Goal: Task Accomplishment & Management: Manage account settings

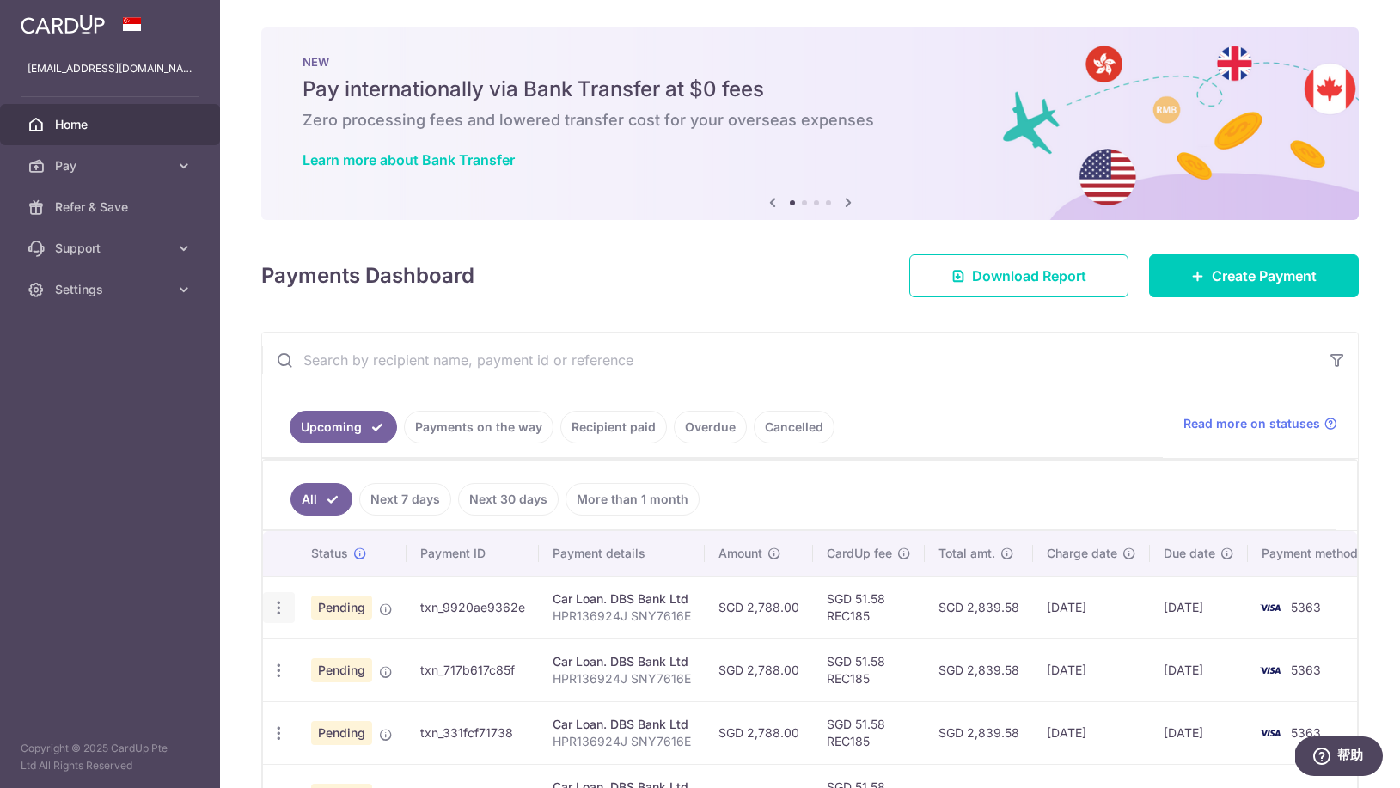
click at [274, 609] on icon "button" at bounding box center [279, 608] width 18 height 18
click at [346, 661] on span "Update payment" at bounding box center [370, 655] width 117 height 21
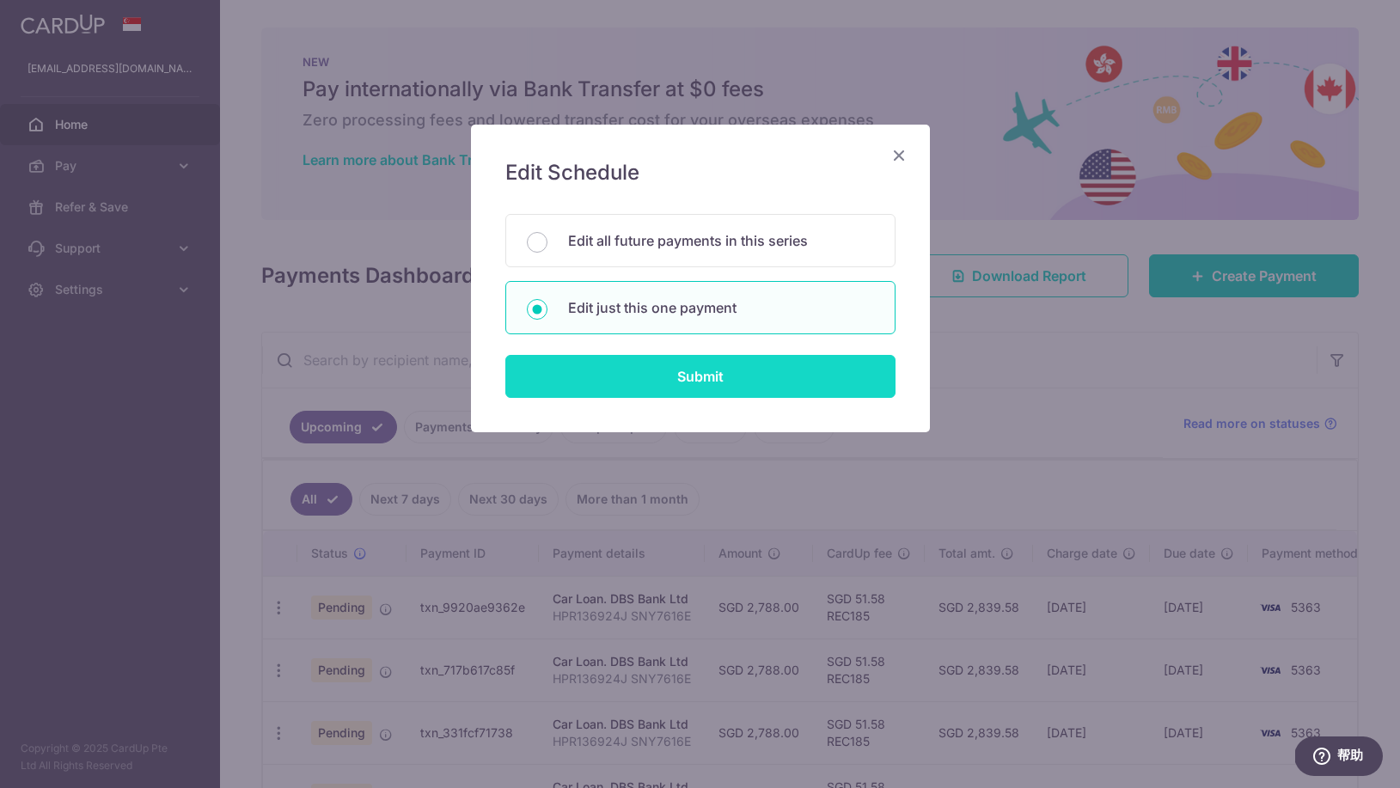
click at [668, 382] on input "Submit" at bounding box center [700, 376] width 390 height 43
radio input "true"
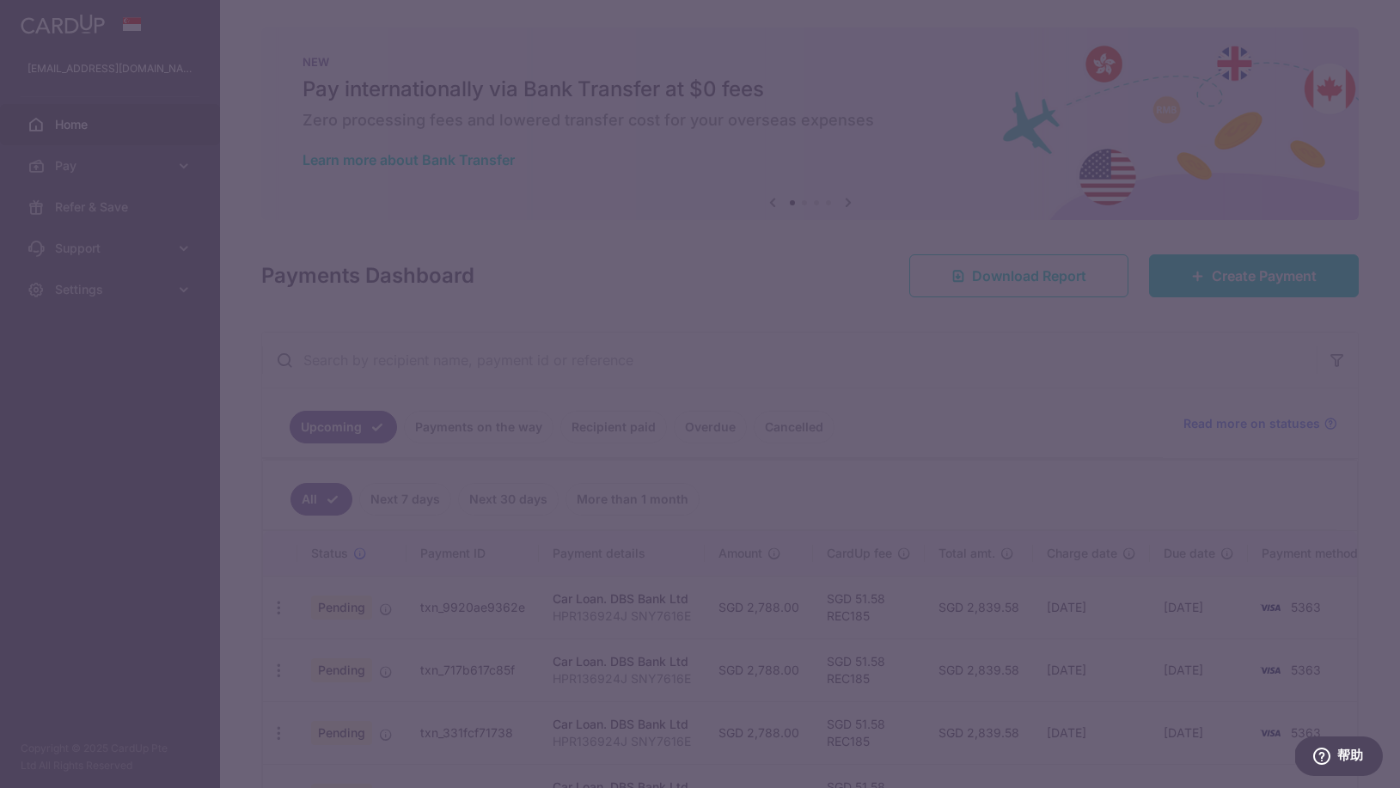
type input "2,788.00"
type input "22/08/2025"
type input "HPR136924J SNY7616E"
type input "REC185"
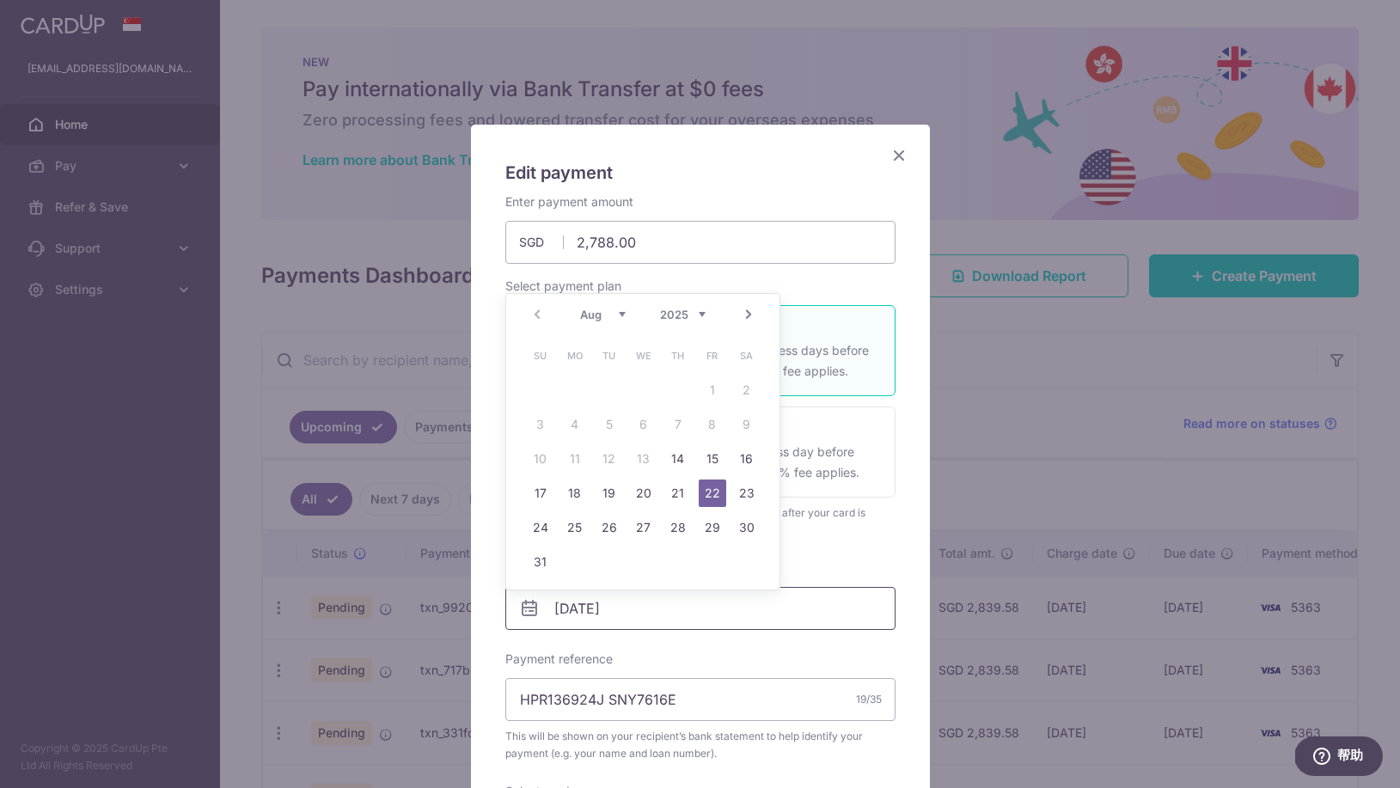
drag, startPoint x: 571, startPoint y: 609, endPoint x: 552, endPoint y: 609, distance: 18.9
click at [552, 609] on input "22/08/2025" at bounding box center [700, 608] width 390 height 43
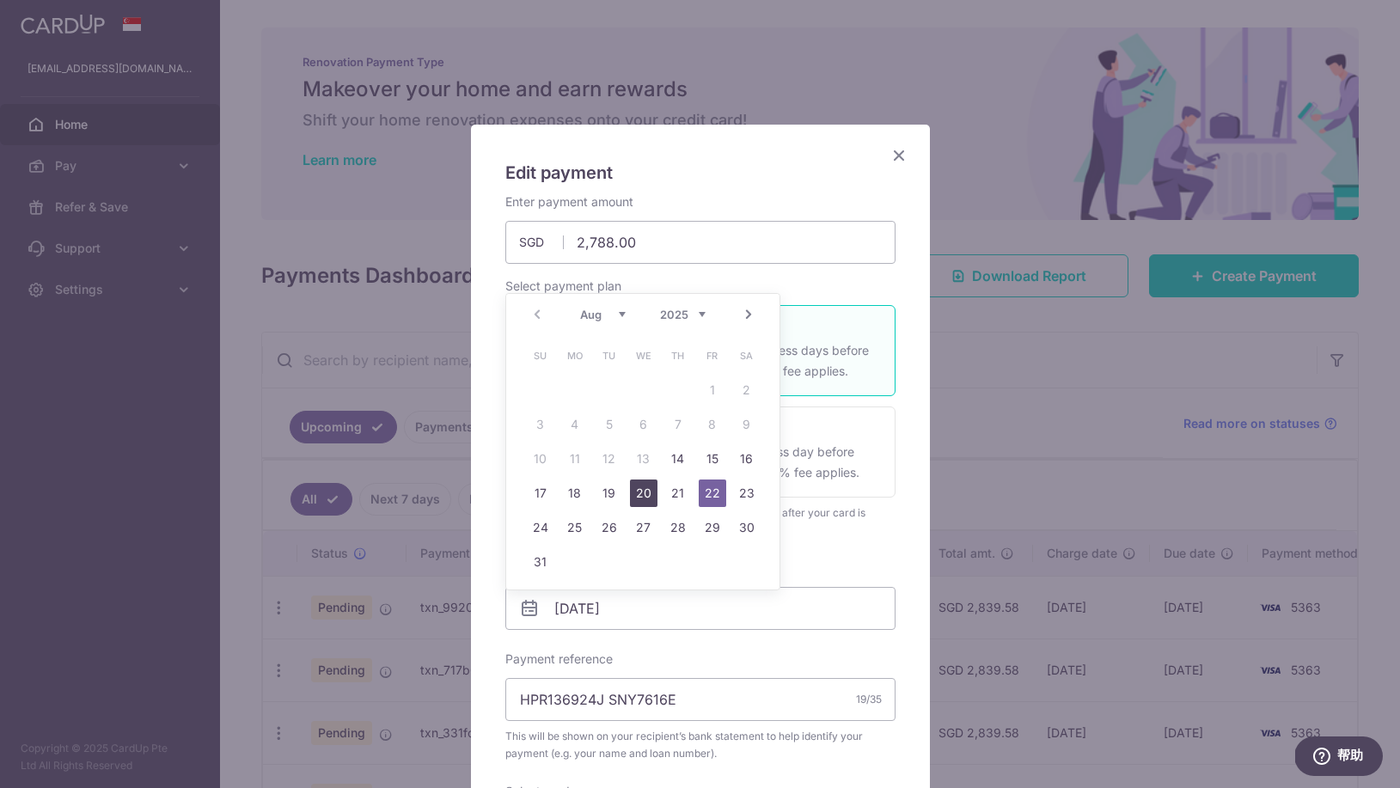
click at [633, 495] on link "20" at bounding box center [644, 494] width 28 height 28
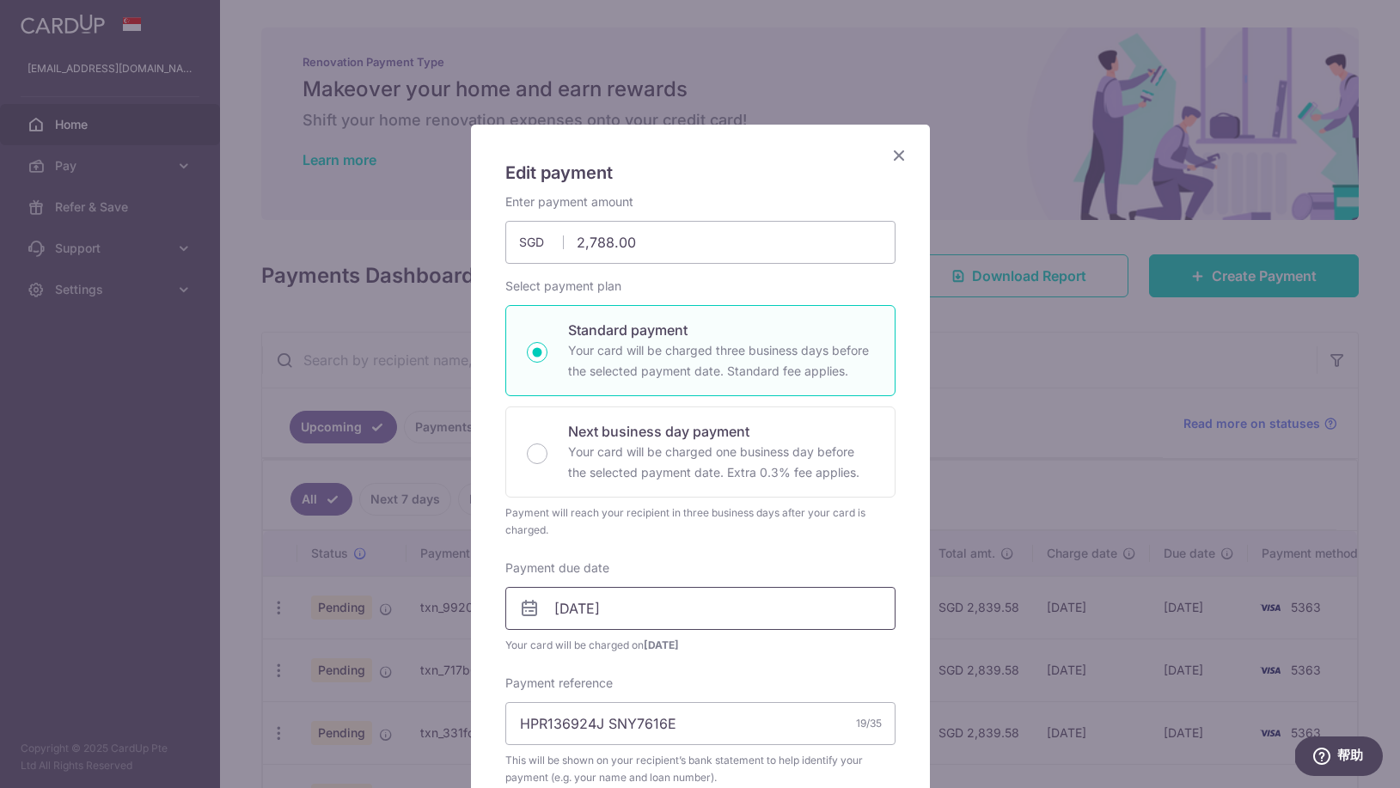
click at [585, 603] on input "20/08/2025" at bounding box center [700, 608] width 390 height 43
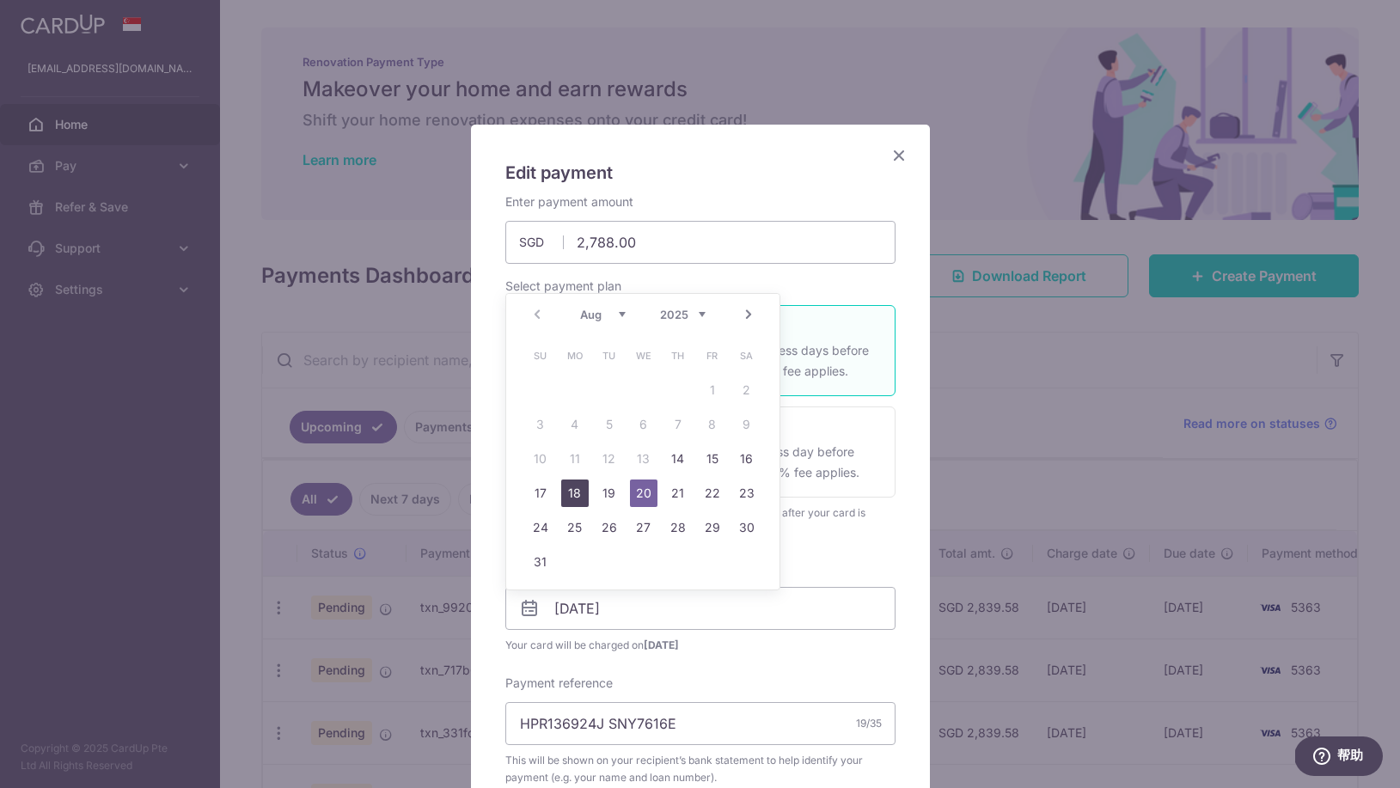
click at [578, 491] on link "18" at bounding box center [575, 494] width 28 height 28
type input "18/08/2025"
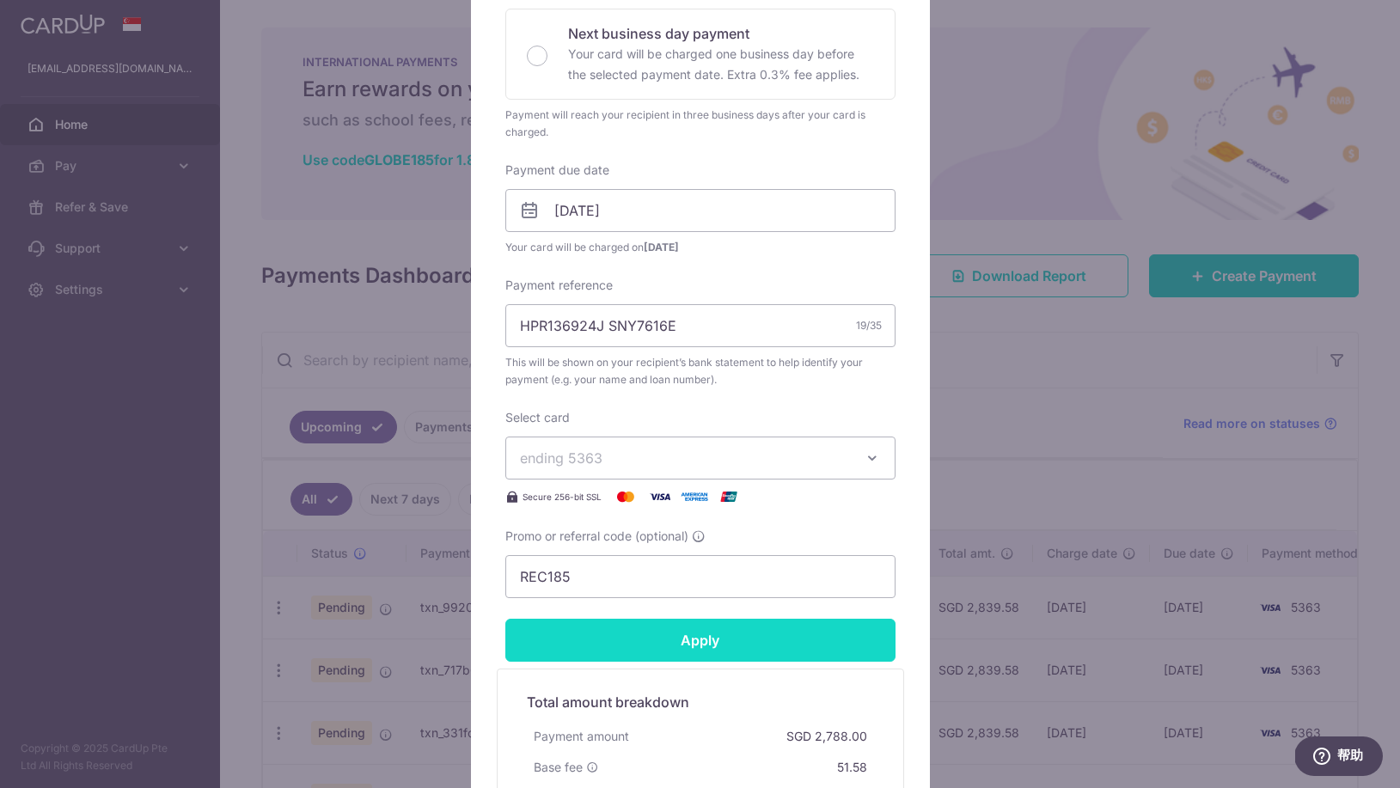
scroll to position [401, 0]
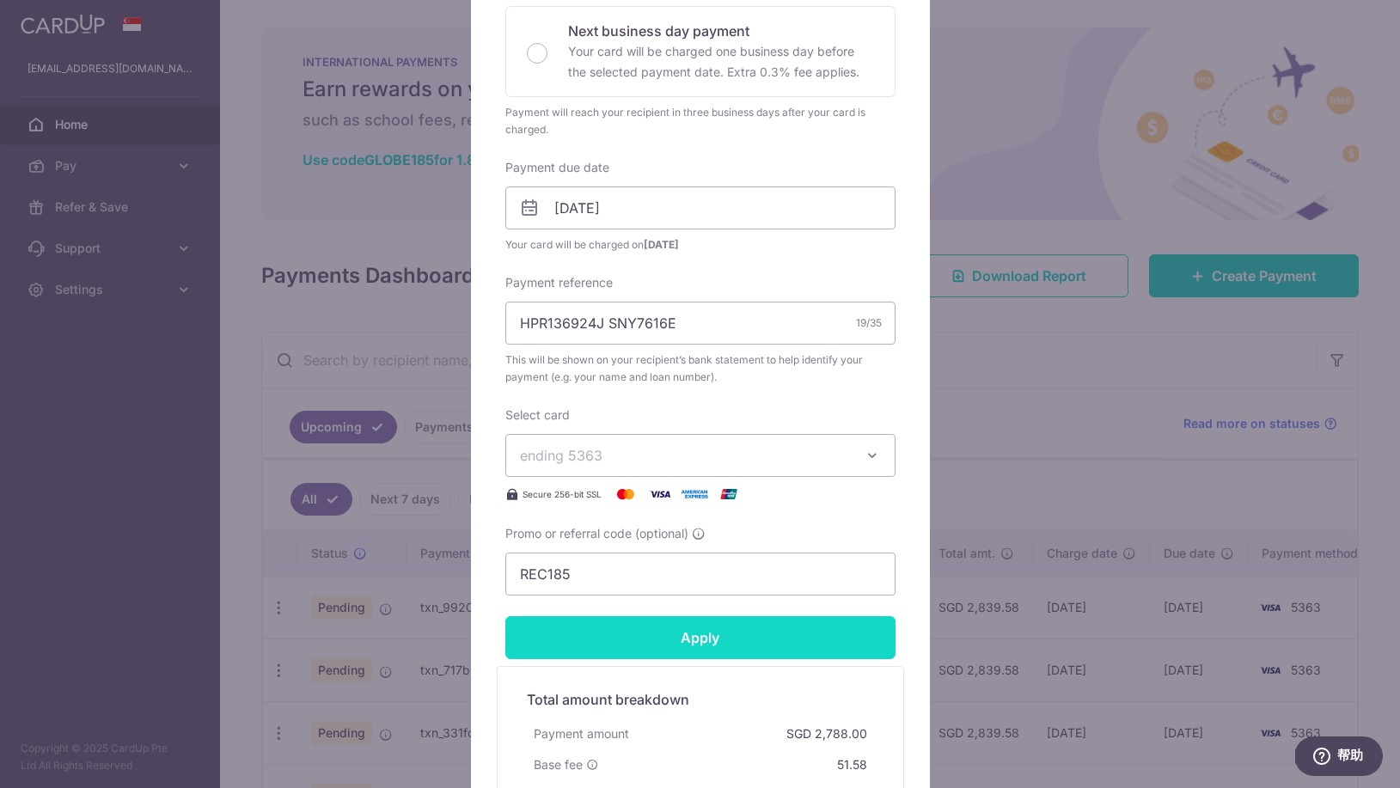
click at [748, 645] on input "Apply" at bounding box center [700, 637] width 390 height 43
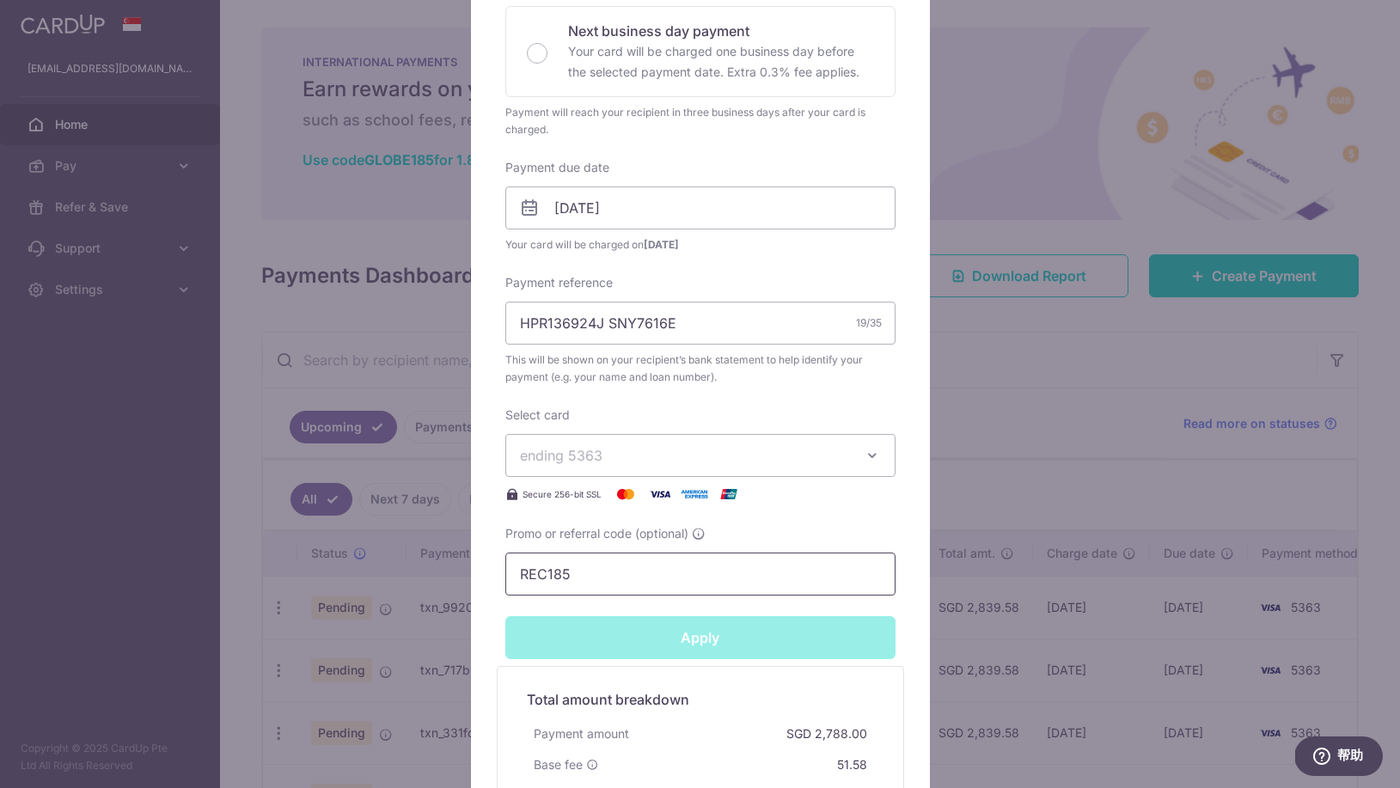
type input "Successfully Applied"
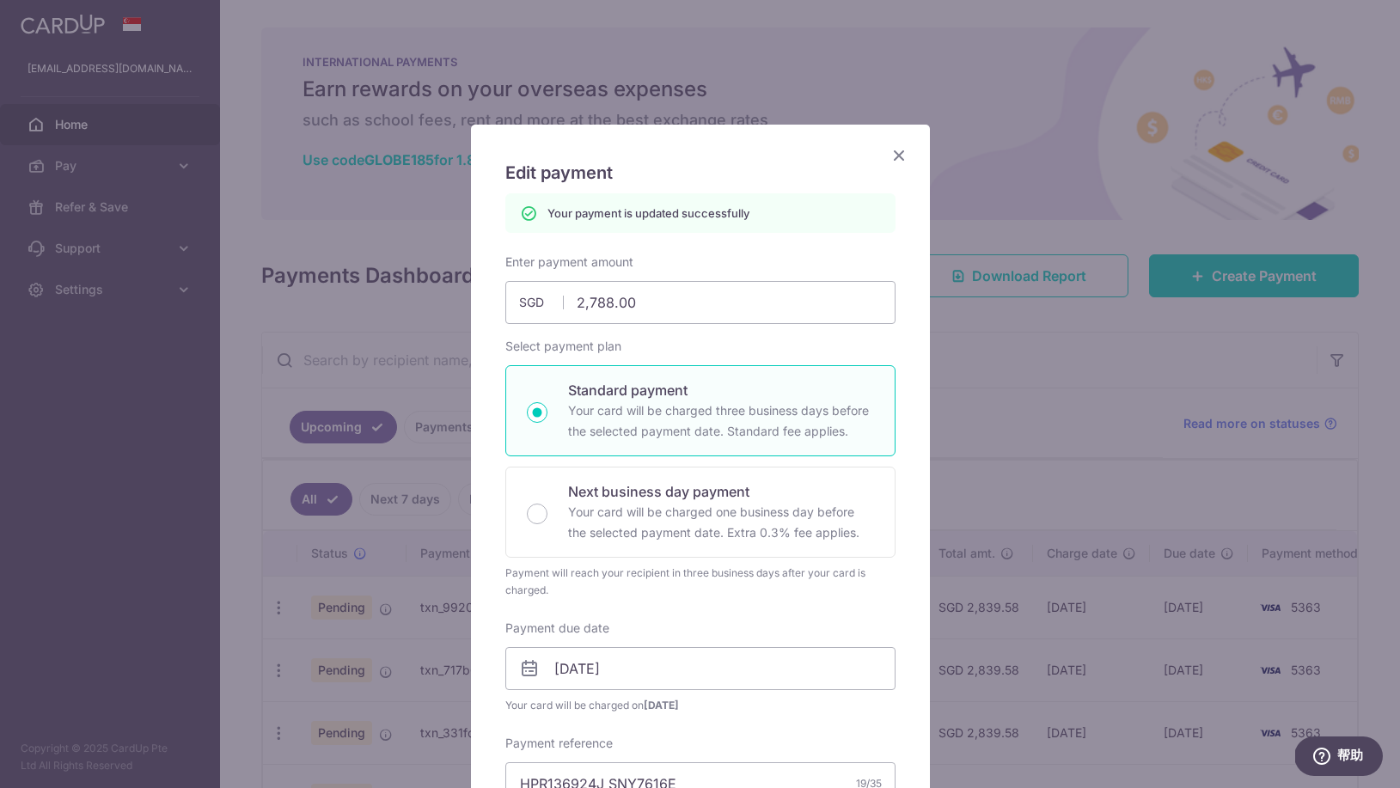
scroll to position [0, 0]
click at [902, 150] on icon "Close" at bounding box center [899, 154] width 21 height 21
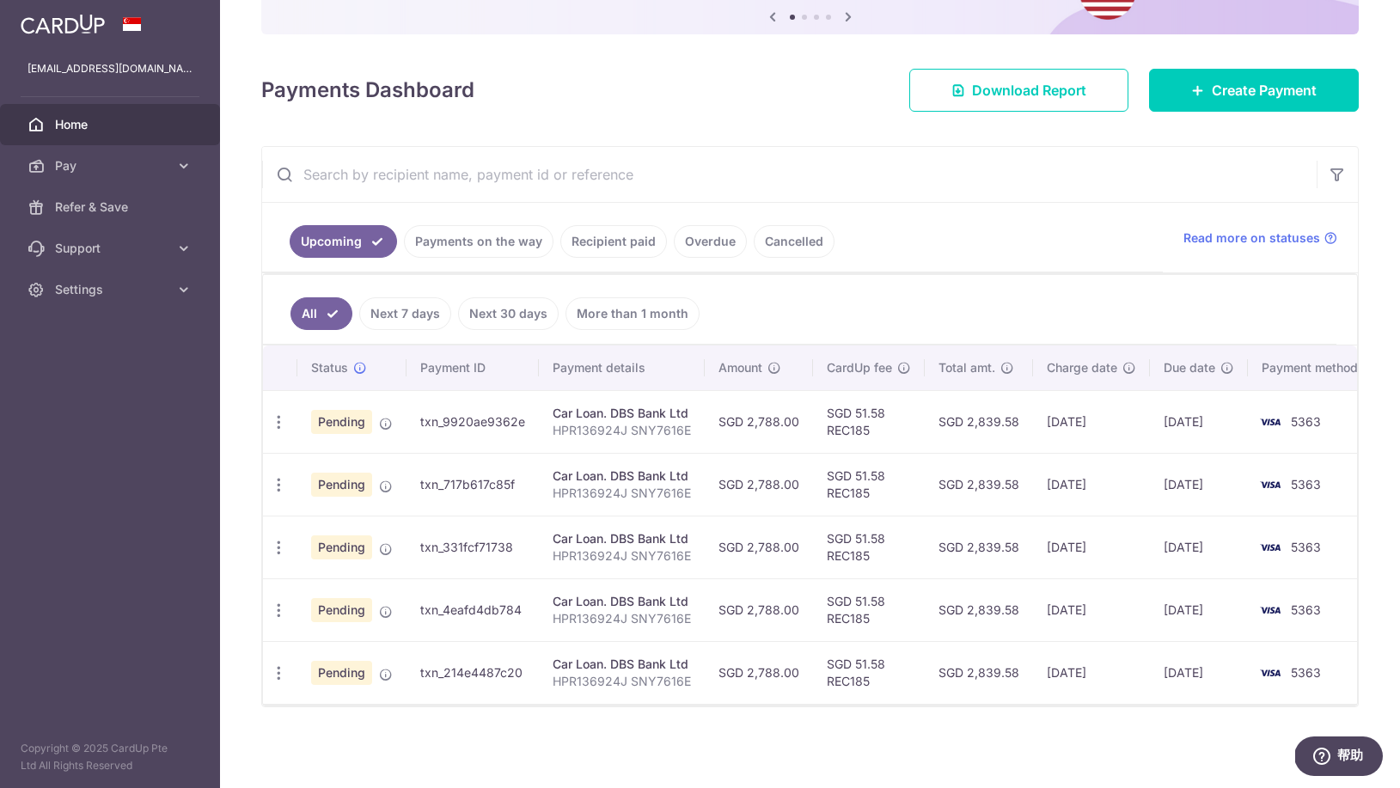
scroll to position [186, 0]
click at [114, 209] on span "Refer & Save" at bounding box center [111, 207] width 113 height 17
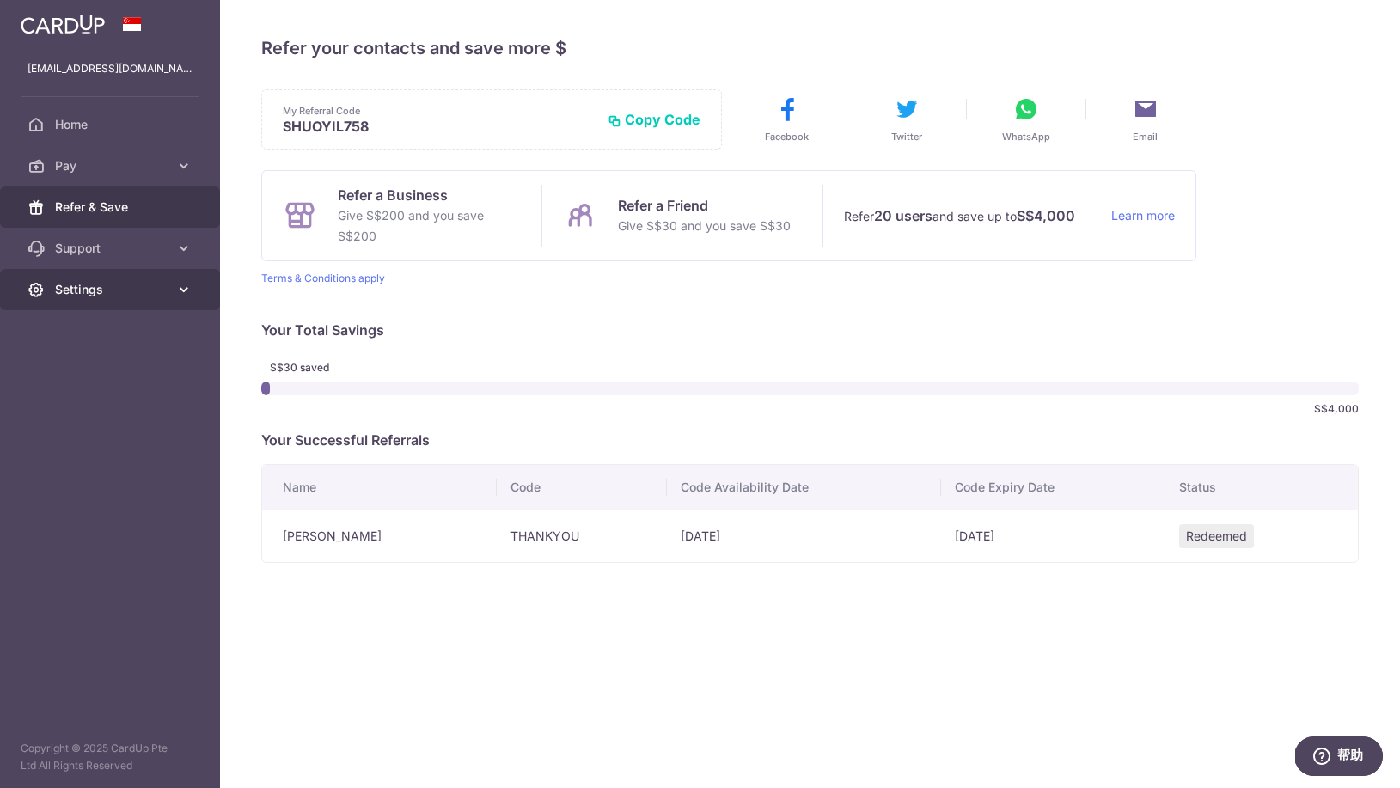
click at [111, 284] on span "Settings" at bounding box center [111, 289] width 113 height 17
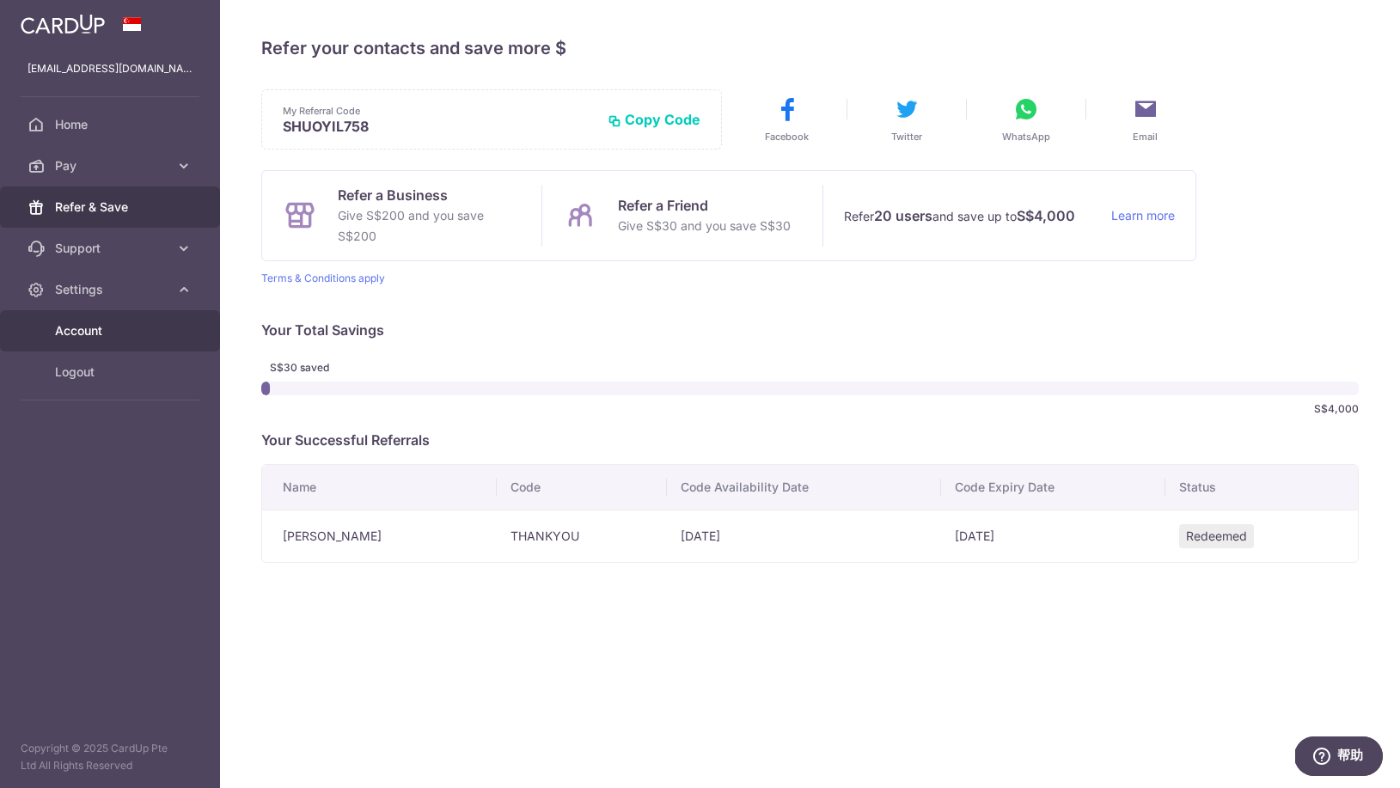
click at [83, 332] on span "Account" at bounding box center [111, 330] width 113 height 17
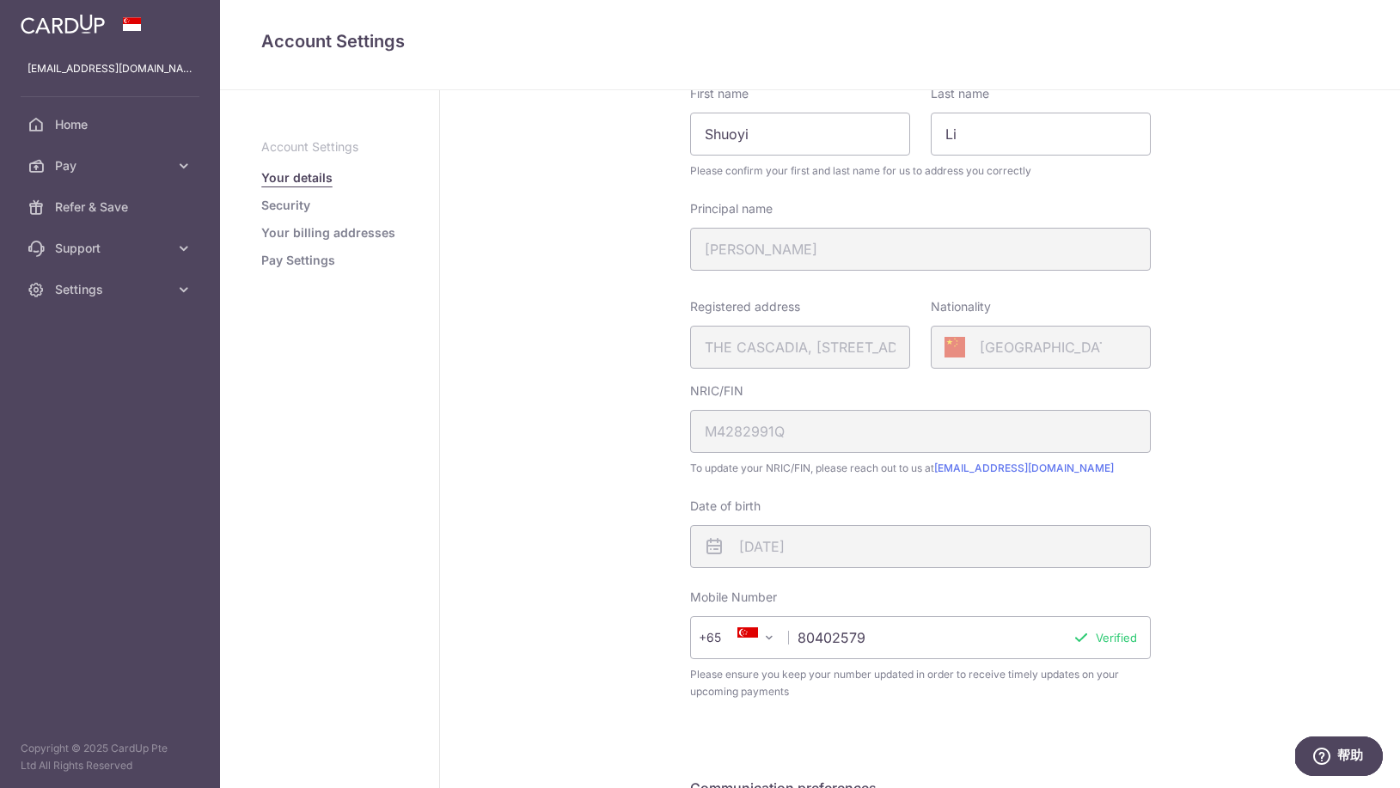
scroll to position [113, 0]
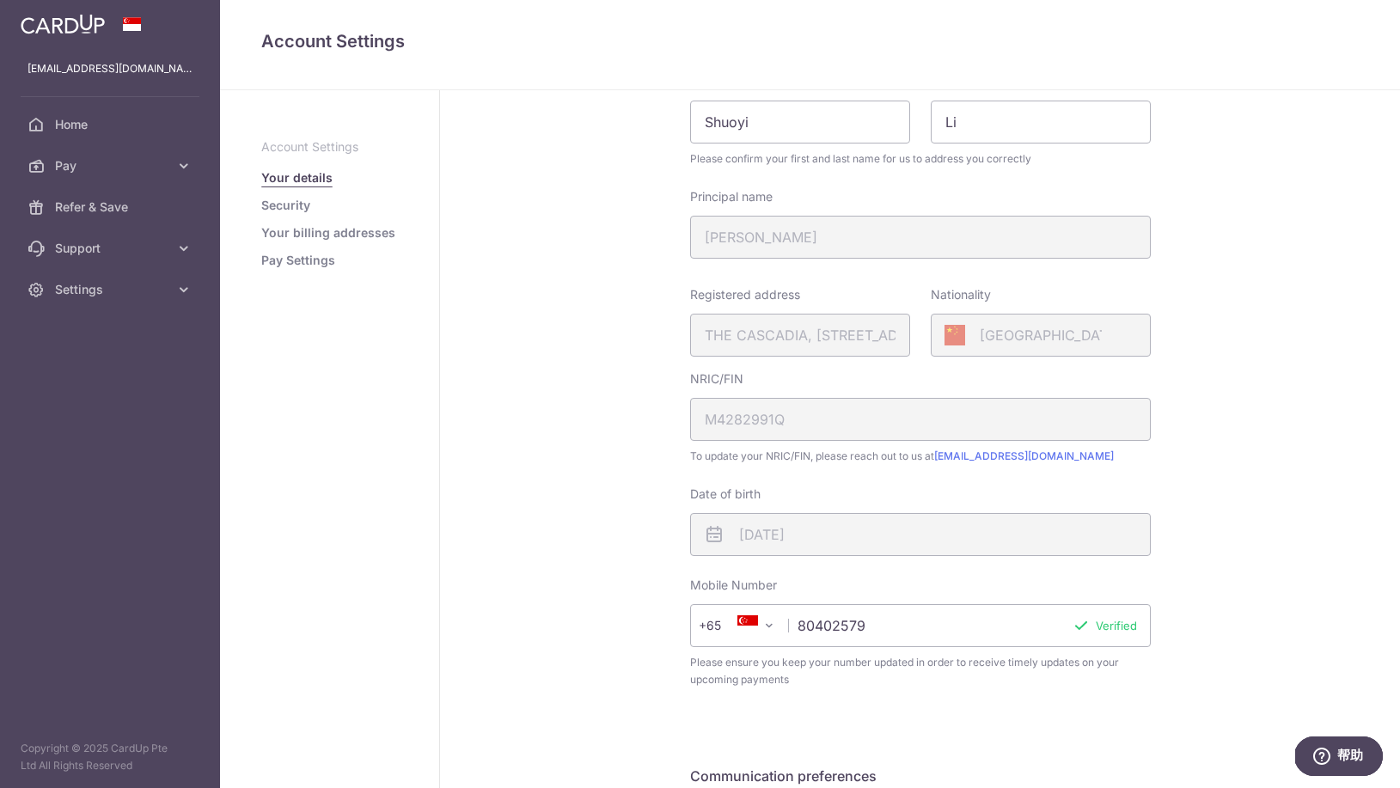
click at [756, 331] on div "Registered address THE CASCADIA, 927, BUKIT TIMAH ROAD, 07, 15, SINGAPORE, 5896…" at bounding box center [800, 321] width 220 height 70
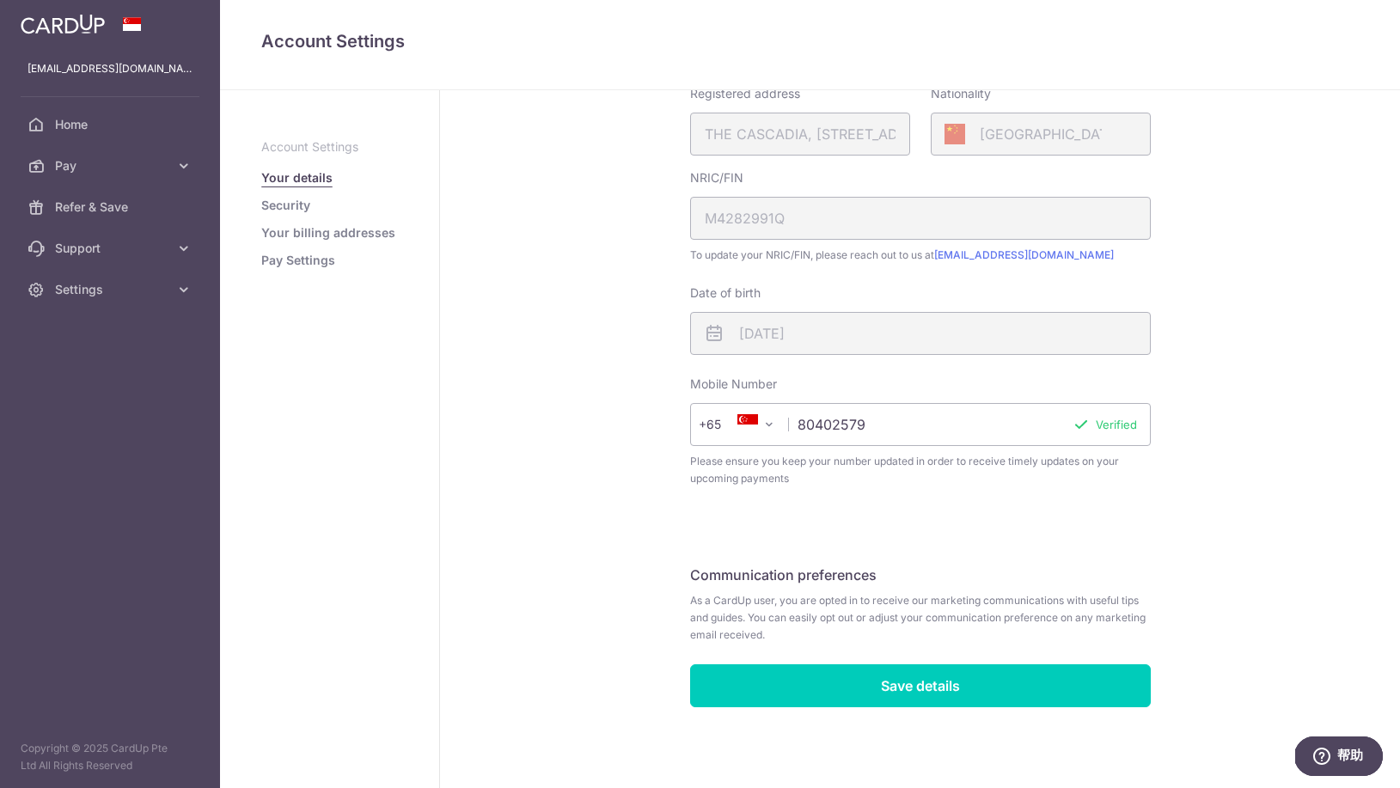
scroll to position [315, 0]
click at [296, 229] on link "Your billing addresses" at bounding box center [328, 232] width 134 height 17
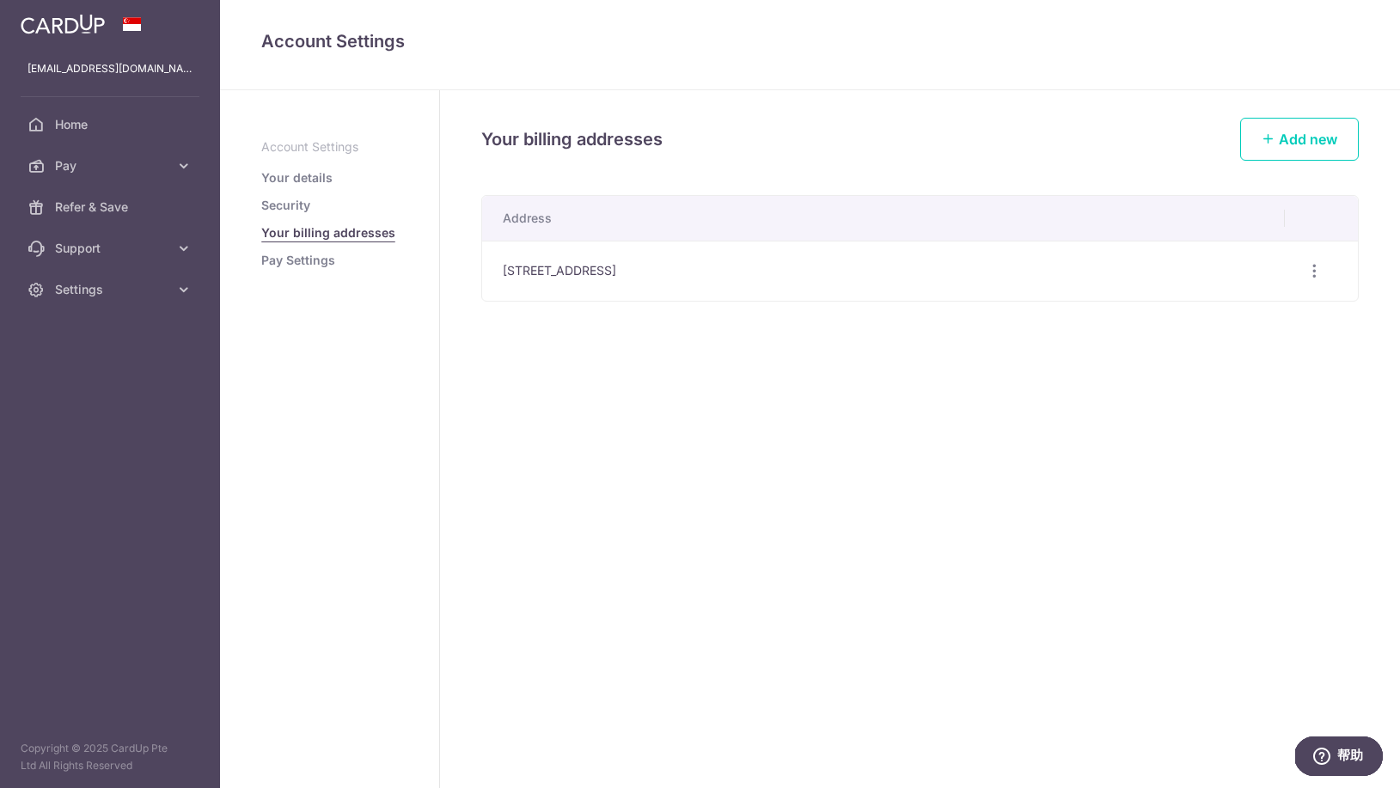
click at [294, 276] on aside "Account Settings Your details Security Your billing addresses Pay Settings" at bounding box center [330, 439] width 220 height 698
click at [299, 267] on link "Pay Settings" at bounding box center [298, 260] width 74 height 17
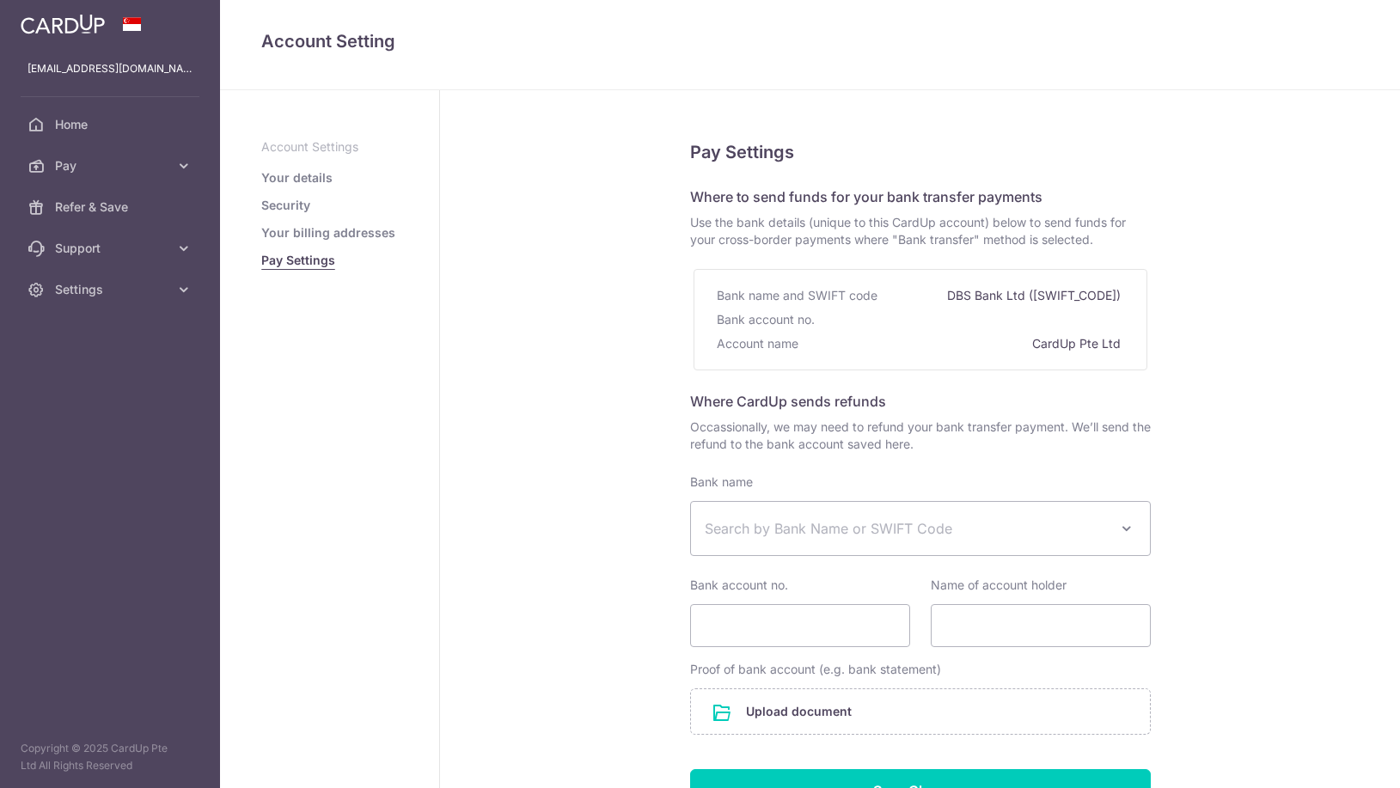
select select
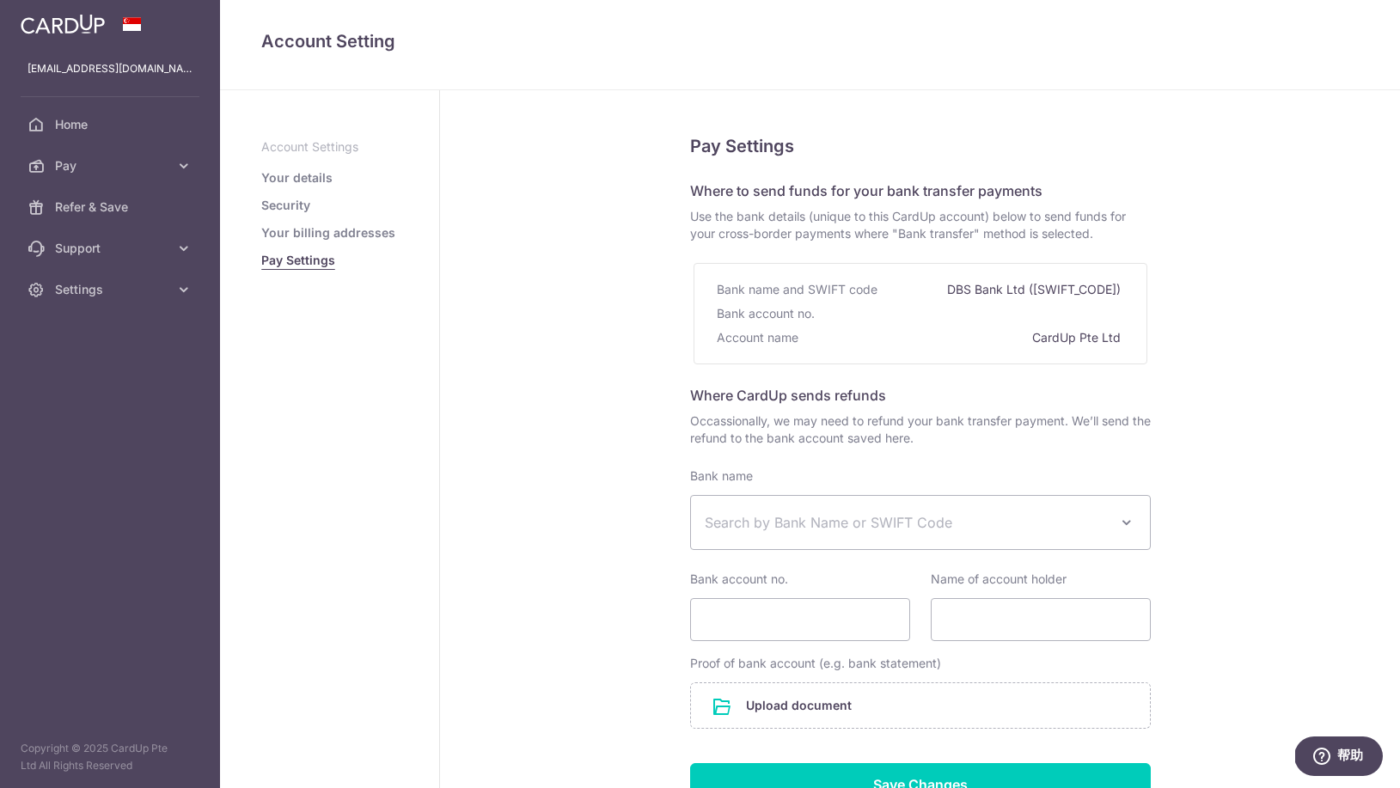
scroll to position [3, 0]
click at [301, 204] on link "Security" at bounding box center [285, 205] width 49 height 17
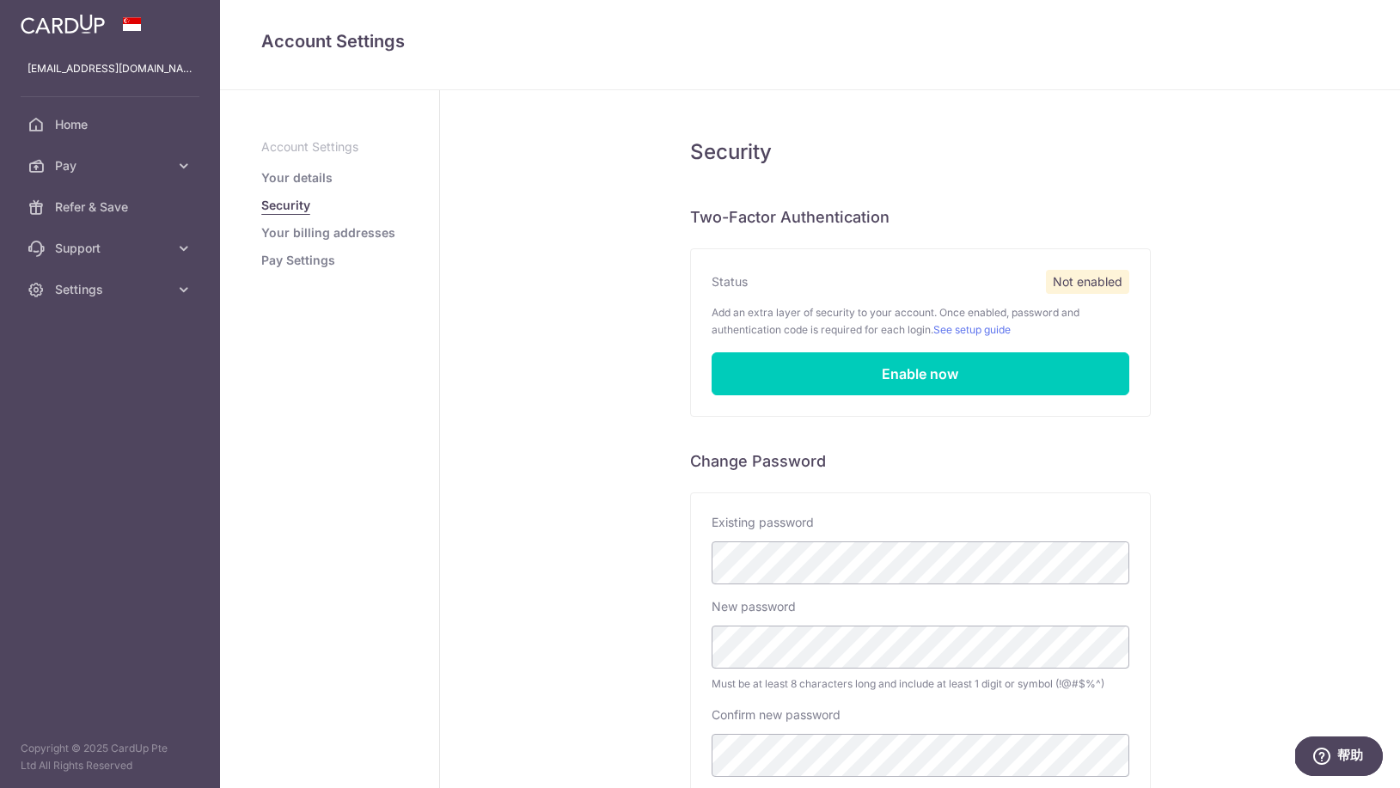
click at [306, 184] on link "Your details" at bounding box center [296, 177] width 71 height 17
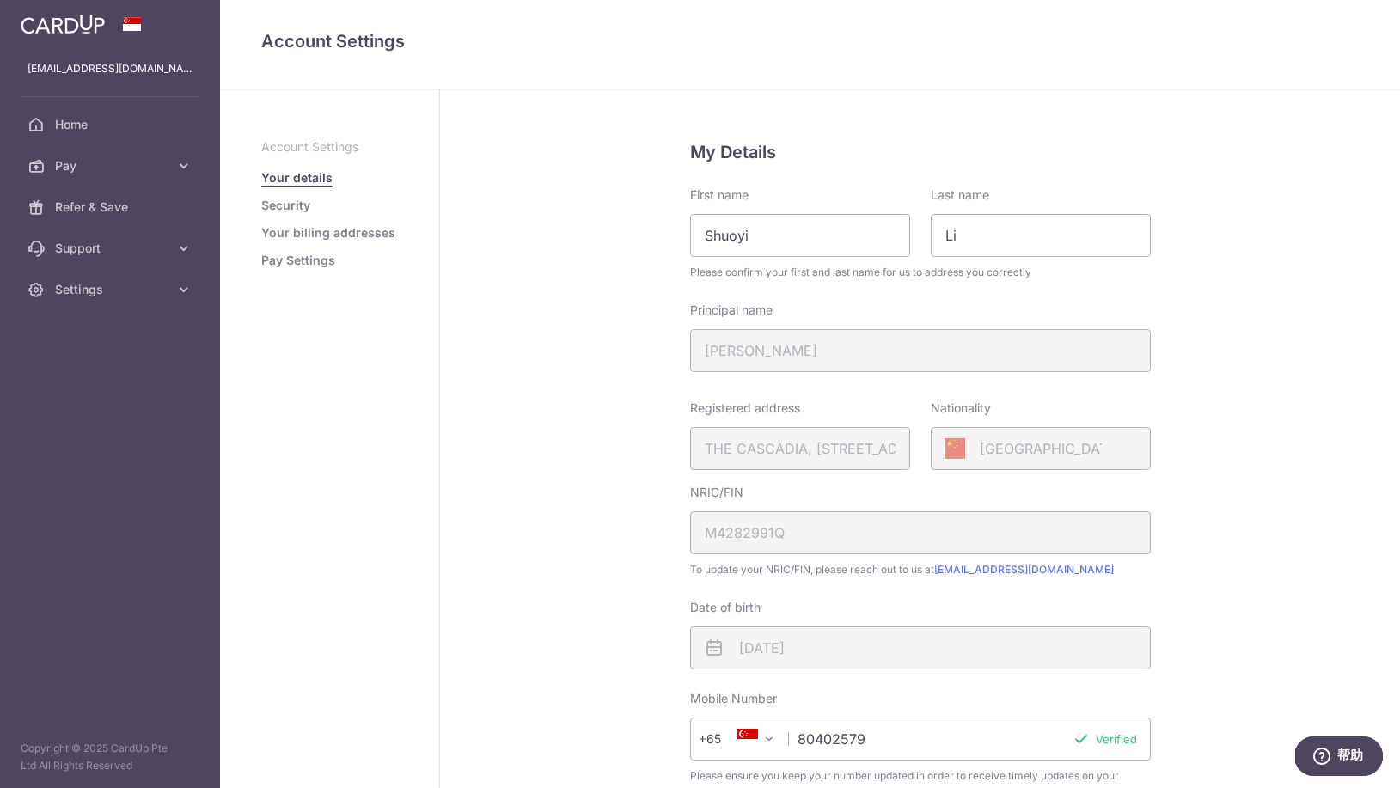
click at [327, 149] on p "Account Settings" at bounding box center [329, 146] width 137 height 17
click at [291, 144] on p "Account Settings" at bounding box center [329, 146] width 137 height 17
click at [289, 201] on link "Security" at bounding box center [285, 205] width 49 height 17
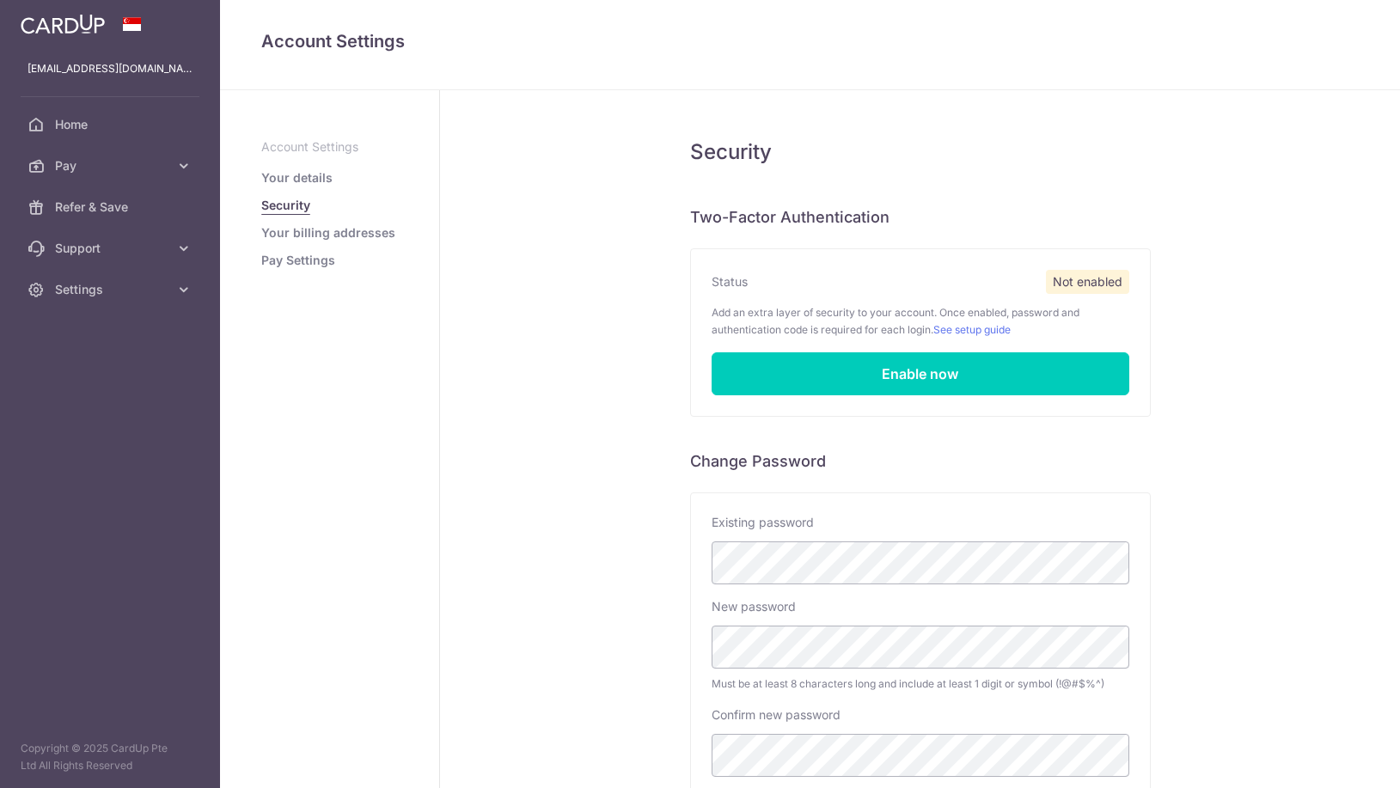
click at [297, 234] on link "Your billing addresses" at bounding box center [328, 232] width 134 height 17
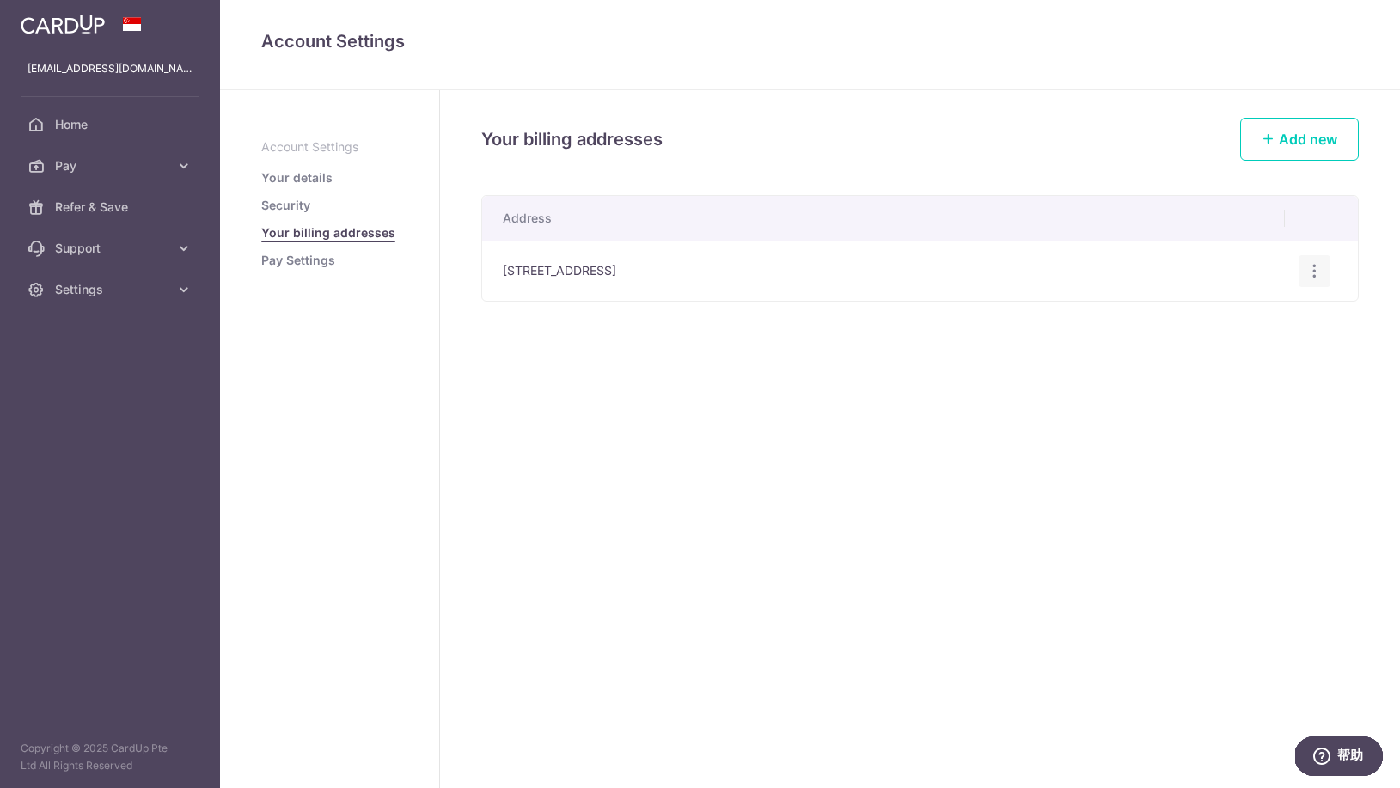
click at [1317, 272] on icon "button" at bounding box center [1315, 271] width 18 height 18
click at [835, 375] on div "Your billing addresses Add new Address 15A Toh Tuck Road #05-34, Toh Tuck Road,…" at bounding box center [920, 439] width 960 height 698
click at [266, 258] on link "Pay Settings" at bounding box center [298, 260] width 74 height 17
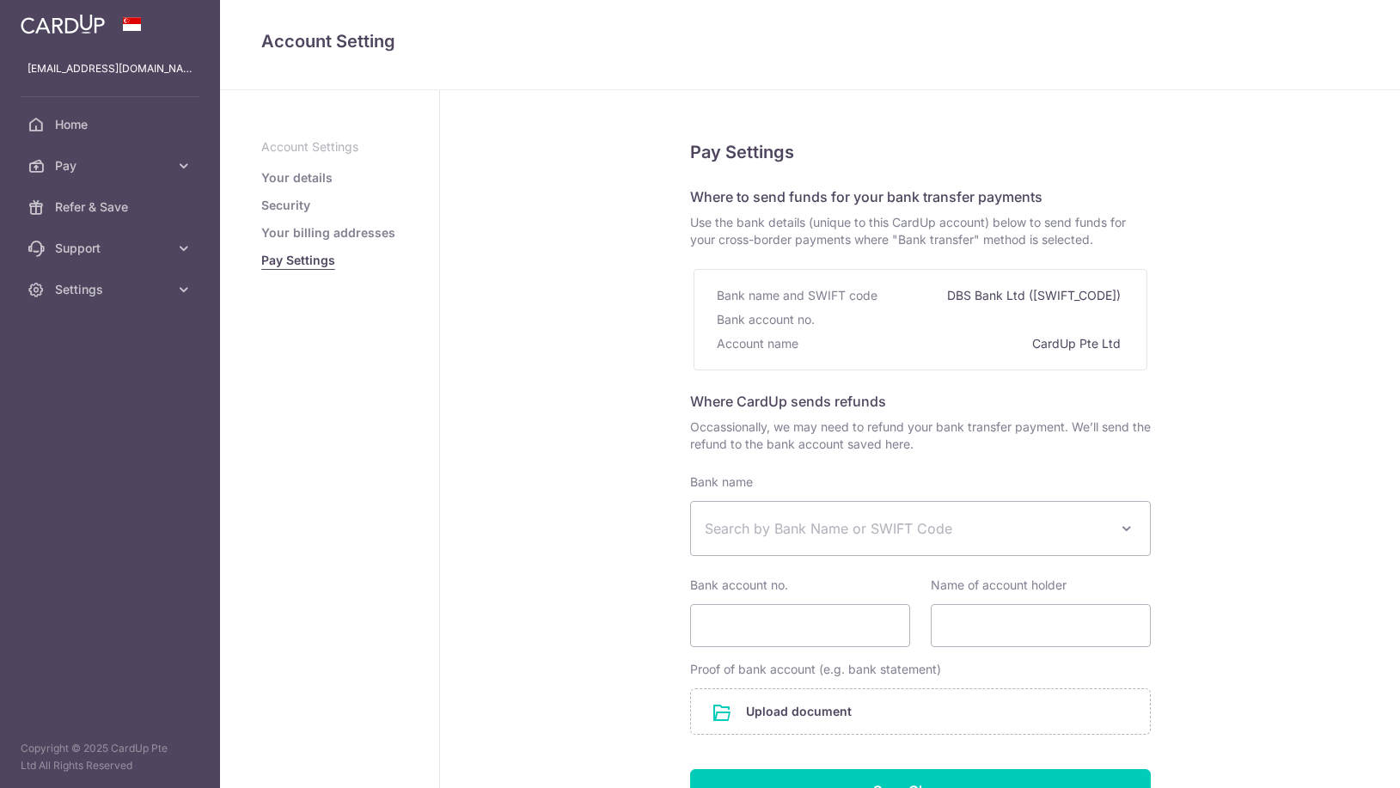
select select
click at [65, 118] on span "Home" at bounding box center [111, 124] width 113 height 17
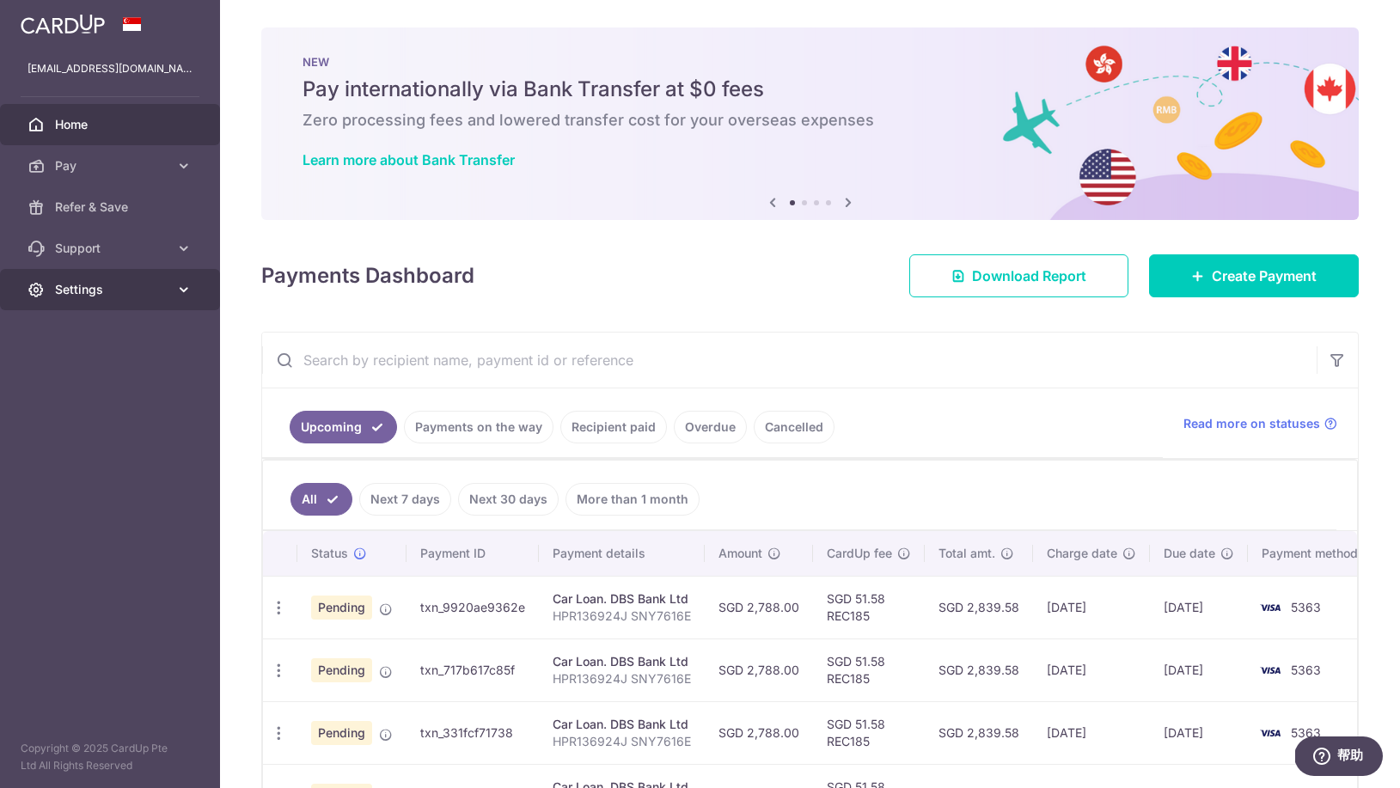
click at [171, 291] on link "Settings" at bounding box center [110, 289] width 220 height 41
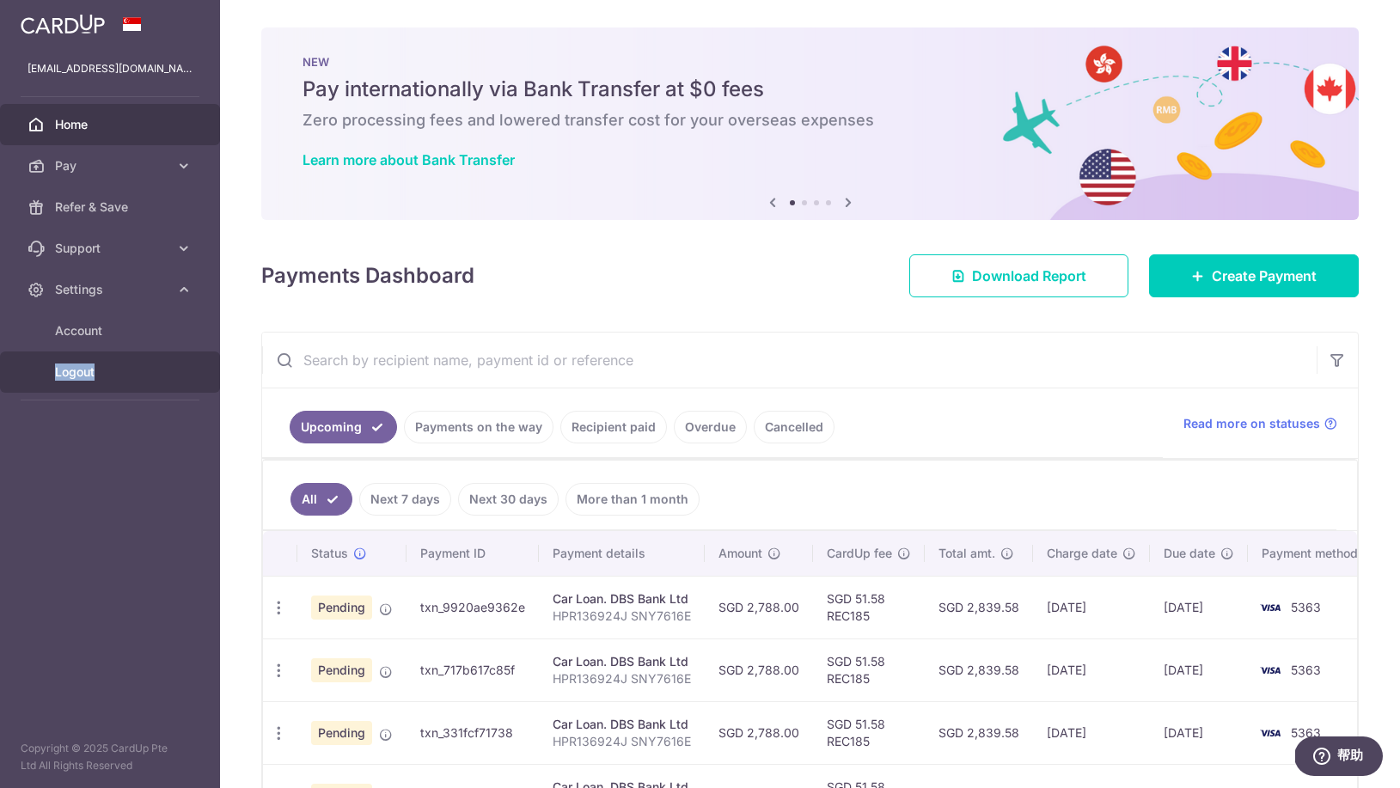
click at [69, 374] on span "Logout" at bounding box center [111, 372] width 113 height 17
